Goal: Task Accomplishment & Management: Manage account settings

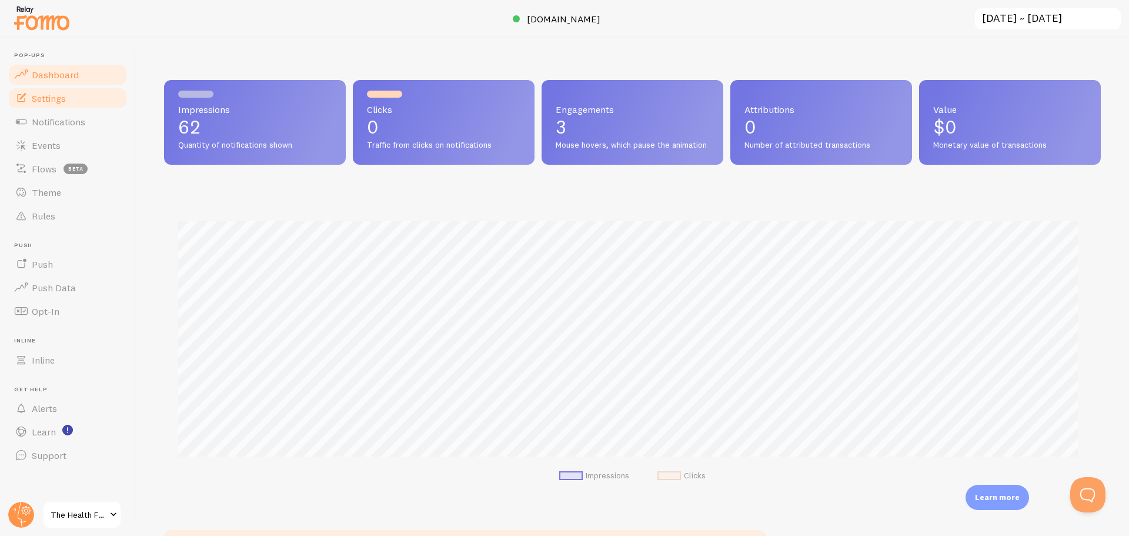
click at [36, 99] on span "Settings" at bounding box center [49, 98] width 34 height 12
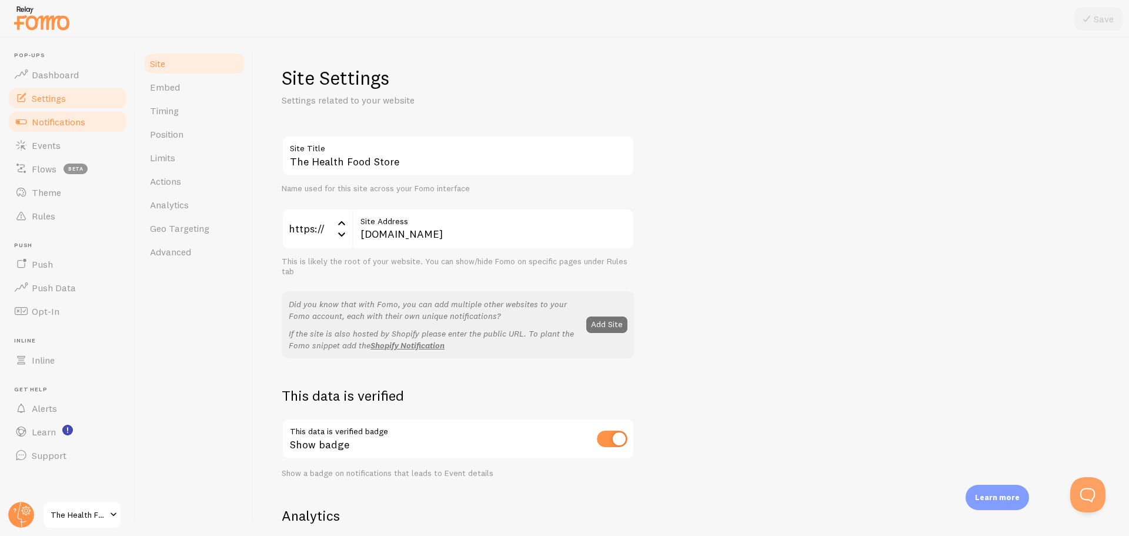
click at [45, 121] on span "Notifications" at bounding box center [59, 122] width 54 height 12
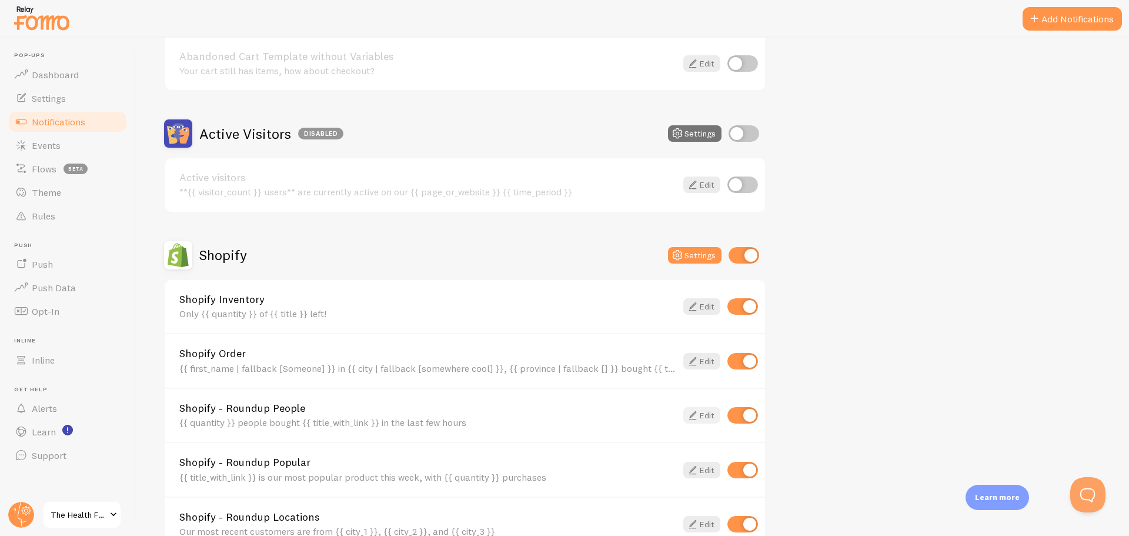
scroll to position [235, 0]
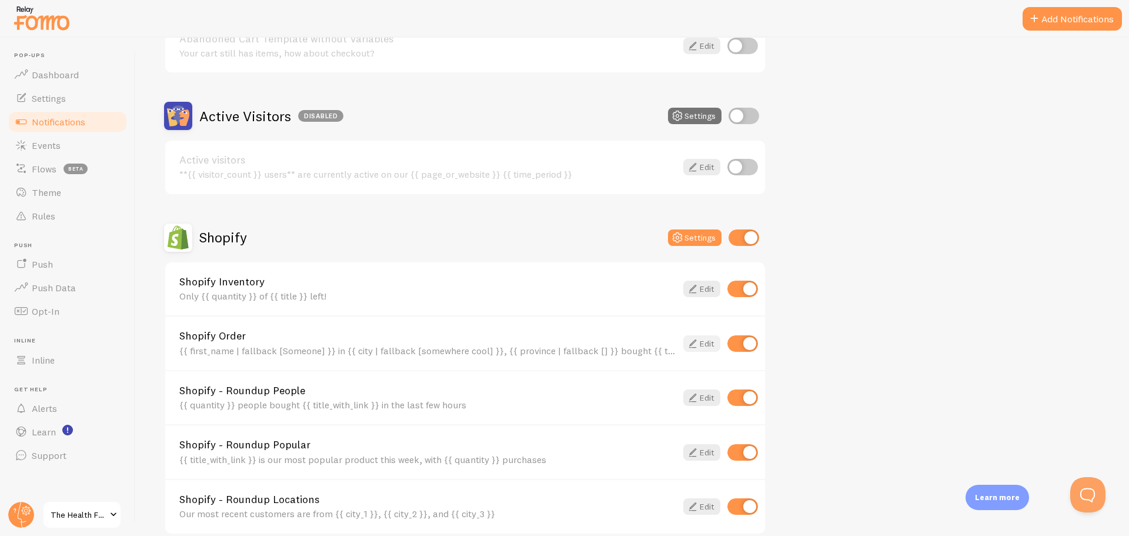
click at [715, 345] on link "Edit" at bounding box center [701, 343] width 37 height 16
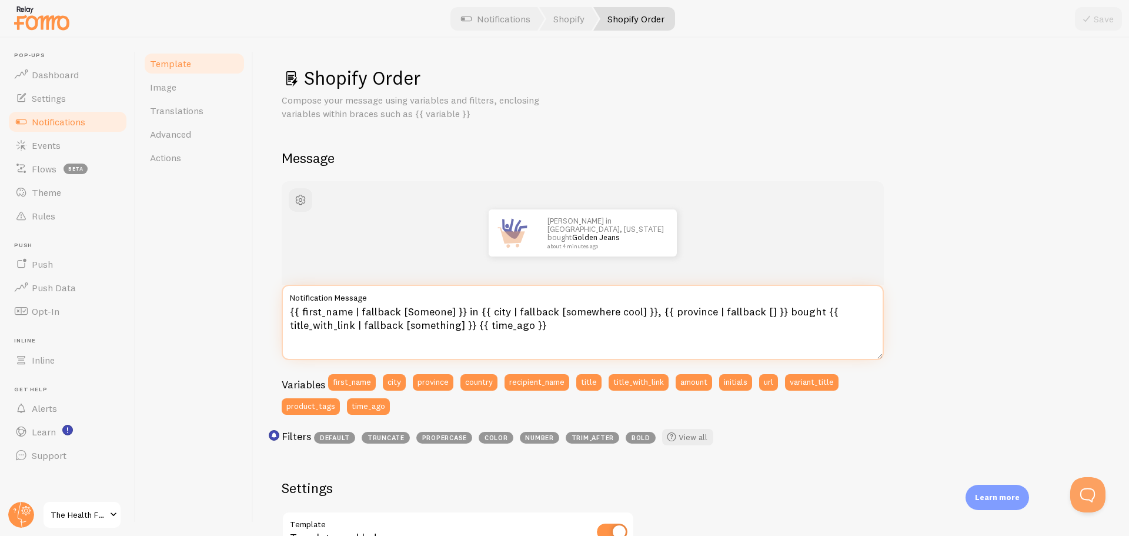
drag, startPoint x: 462, startPoint y: 312, endPoint x: 301, endPoint y: 312, distance: 161.7
click at [301, 312] on textarea "{{ first_name | fallback [Someone] }} in {{ city | fallback [somewhere cool] }}…" at bounding box center [583, 322] width 602 height 75
click at [399, 308] on textarea "{{ first_name | fallback [Someone] }} in {{ city | fallback [somewhere cool] }}…" at bounding box center [583, 322] width 602 height 75
drag, startPoint x: 402, startPoint y: 309, endPoint x: 302, endPoint y: 311, distance: 100.0
click at [302, 311] on textarea "{{ first_name | fallback [Someone] }} in {{ city | fallback [somewhere cool] }}…" at bounding box center [583, 322] width 602 height 75
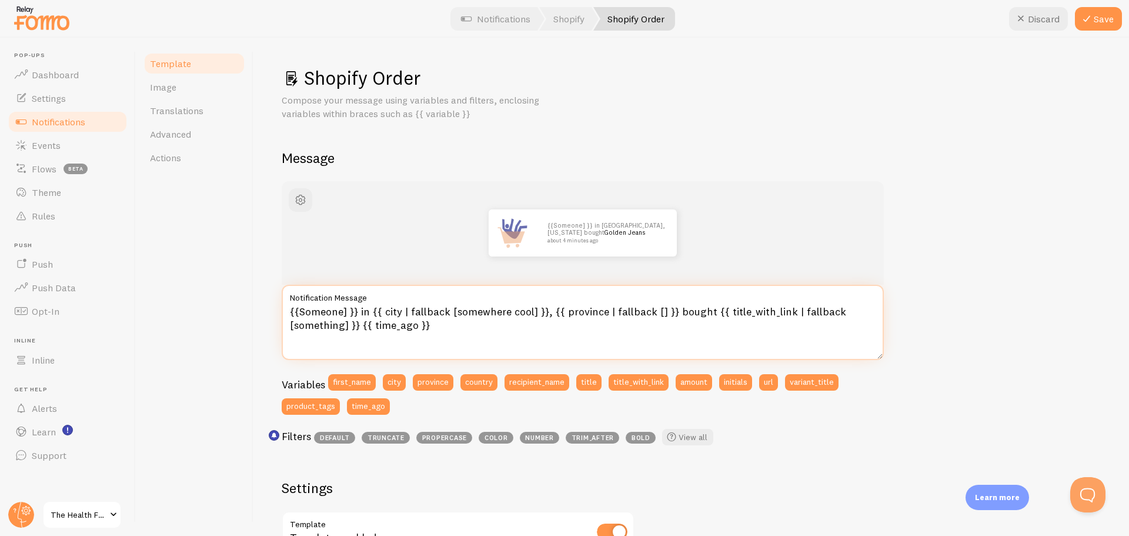
drag, startPoint x: 359, startPoint y: 309, endPoint x: 218, endPoint y: 312, distance: 140.6
click at [219, 312] on div "Template Image Translations Advanced Actions Shopify Order Compose your message…" at bounding box center [632, 287] width 993 height 498
click at [319, 307] on textarea "Someine in {{ city | fallback [somewhere cool] }}, {{ province | fallback [] }}…" at bounding box center [583, 322] width 602 height 75
type textarea "Someone in {{ city | fallback [somewhere cool] }}, {{ province | fallback [] }}…"
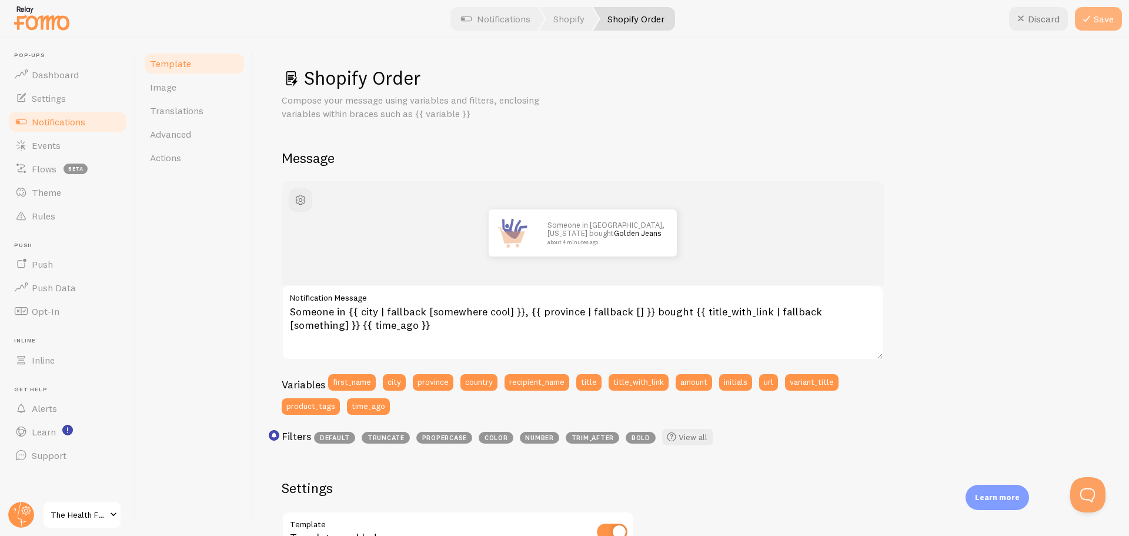
click at [1103, 14] on button "Save" at bounding box center [1098, 19] width 47 height 24
